Goal: Find specific fact: Find specific fact

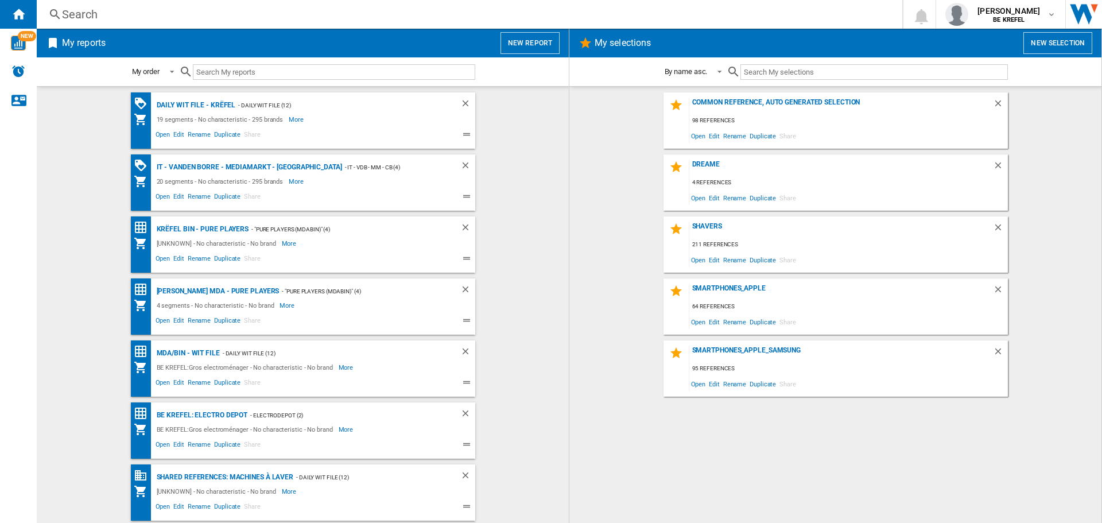
click at [84, 16] on div "Search" at bounding box center [467, 14] width 811 height 16
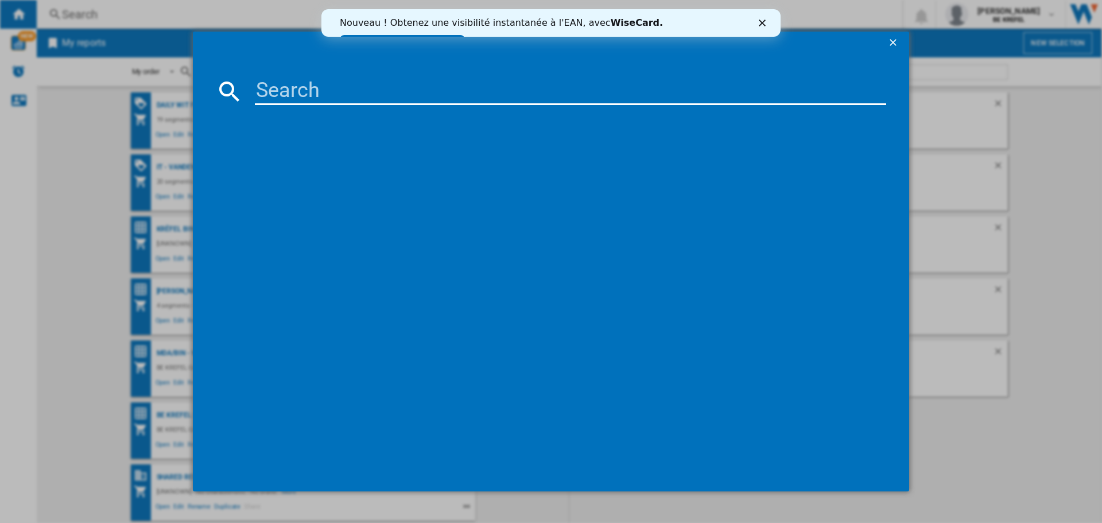
click at [335, 104] on input at bounding box center [570, 91] width 631 height 28
paste input "LC34G55TWWPXEN"
type input "LC34G55TWWPXEN"
click at [764, 21] on polygon "Close" at bounding box center [762, 23] width 7 height 7
